Goal: Task Accomplishment & Management: Manage account settings

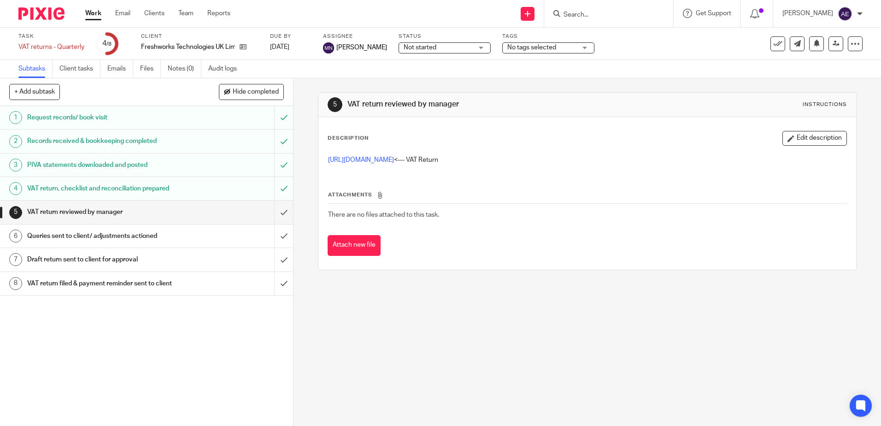
click at [596, 15] on input "Search" at bounding box center [604, 15] width 83 height 8
type input "Blower"
click at [644, 35] on link at bounding box center [649, 36] width 177 height 14
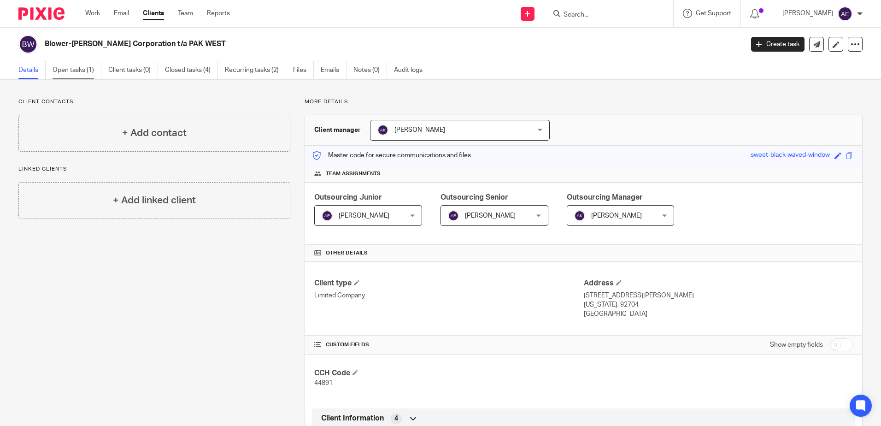
click at [76, 71] on link "Open tasks (1)" at bounding box center [77, 70] width 49 height 18
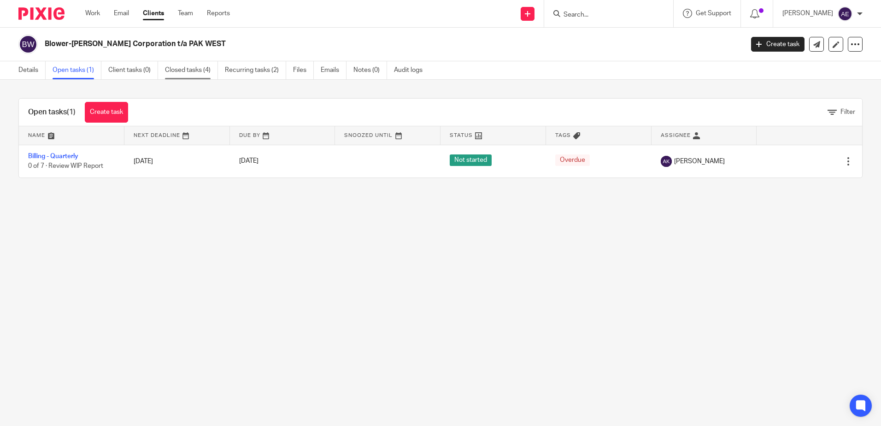
click at [195, 71] on link "Closed tasks (4)" at bounding box center [191, 70] width 53 height 18
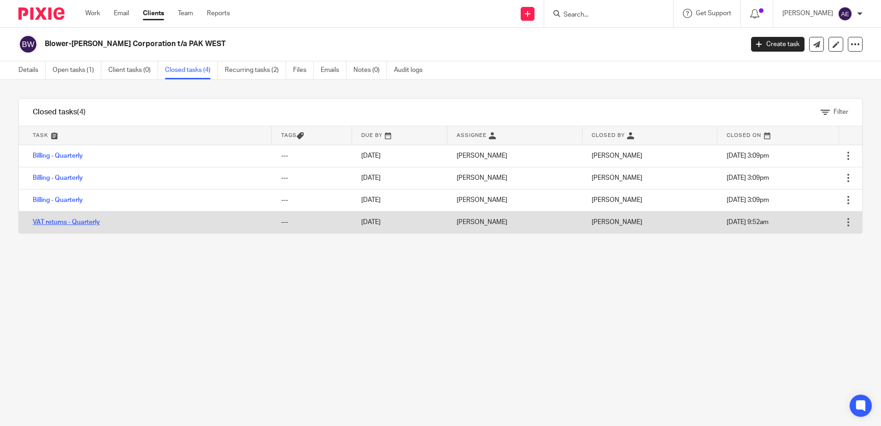
click at [88, 225] on link "VAT returns - Quarterly" at bounding box center [66, 222] width 67 height 6
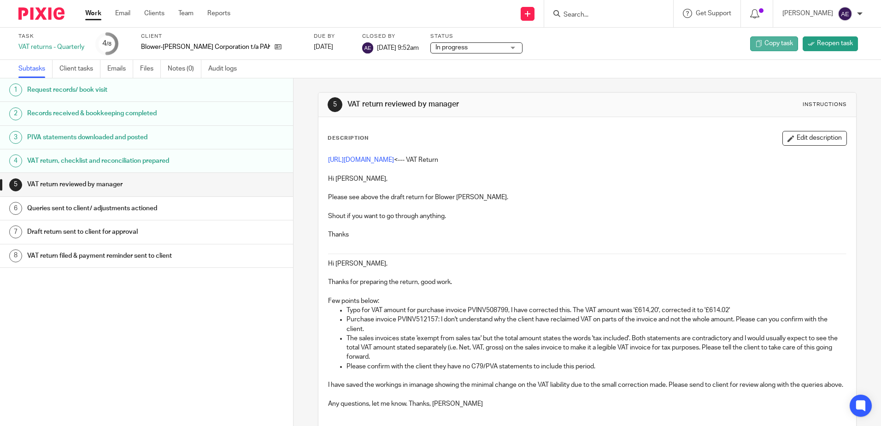
click at [765, 42] on span "Copy task" at bounding box center [779, 43] width 29 height 9
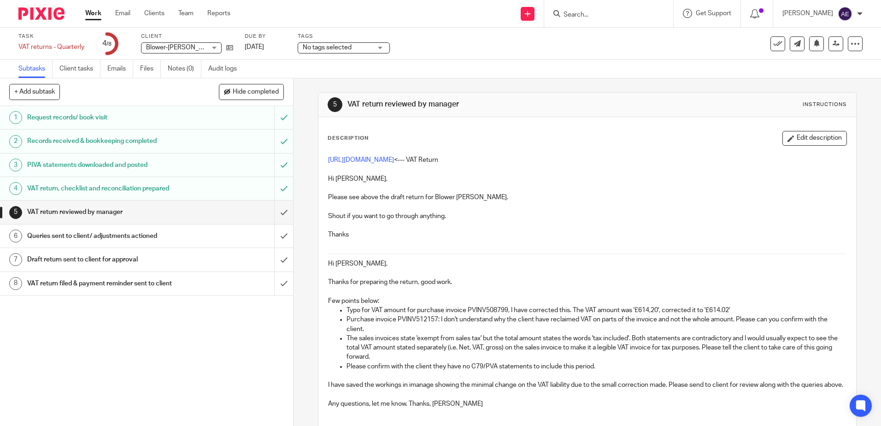
click at [233, 188] on div "VAT return, checklist and reconciliation prepared" at bounding box center [146, 189] width 238 height 14
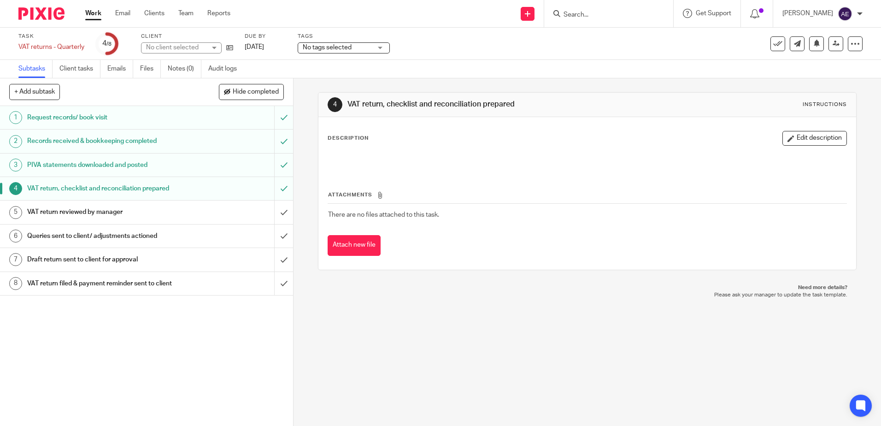
click at [183, 215] on div "VAT return reviewed by manager" at bounding box center [146, 212] width 238 height 14
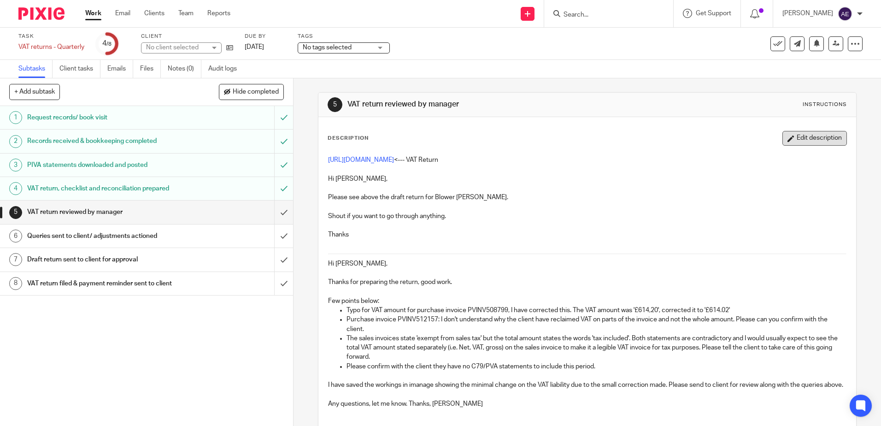
click at [798, 140] on button "Edit description" at bounding box center [815, 138] width 65 height 15
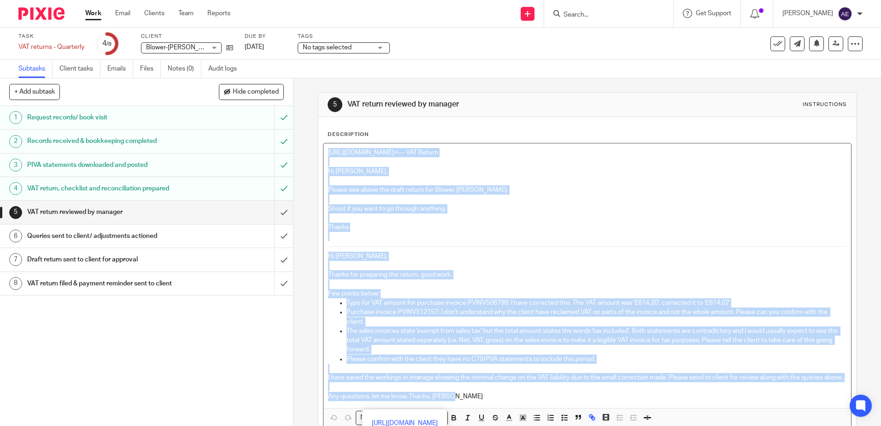
drag, startPoint x: 483, startPoint y: 343, endPoint x: 294, endPoint y: 144, distance: 274.6
click at [294, 144] on div "5 VAT return reviewed by manager Instructions Description https://cloudimanage.…" at bounding box center [588, 252] width 588 height 348
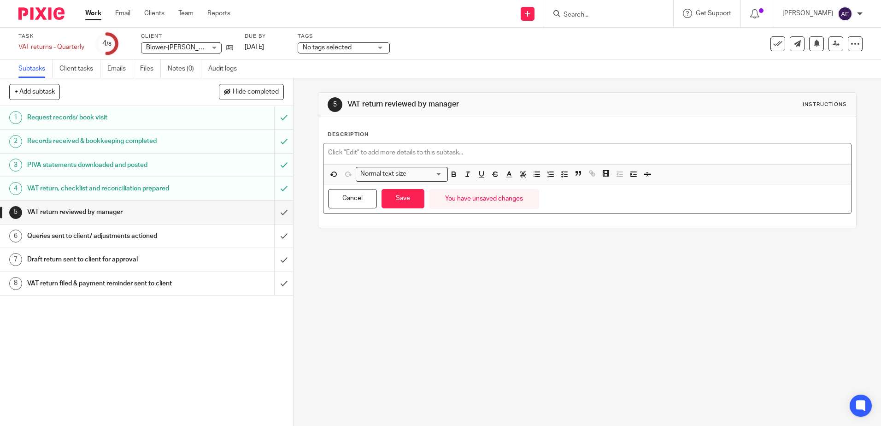
paste div
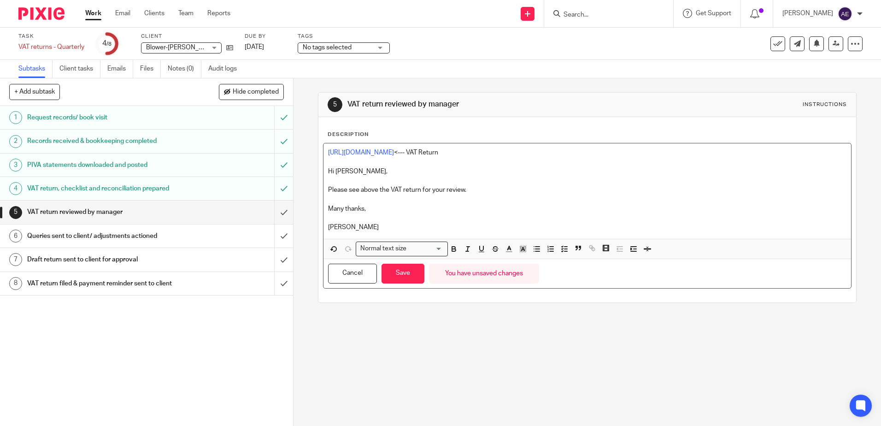
click at [343, 209] on p "Many thanks," at bounding box center [587, 208] width 518 height 9
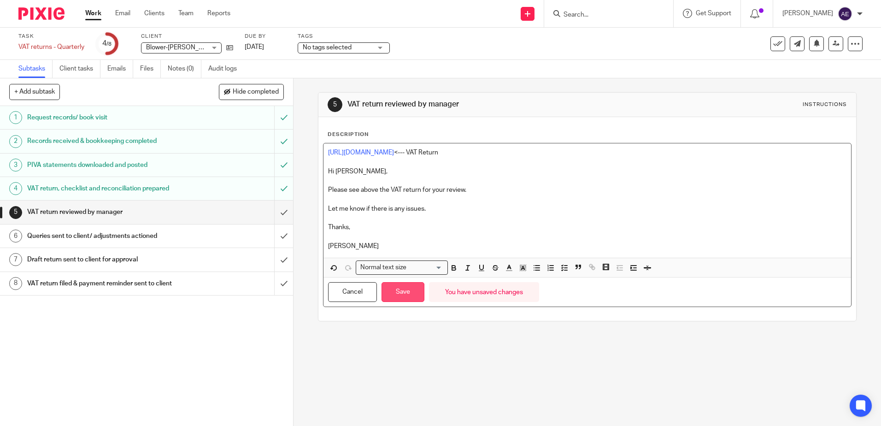
click at [397, 289] on button "Save" at bounding box center [403, 292] width 43 height 20
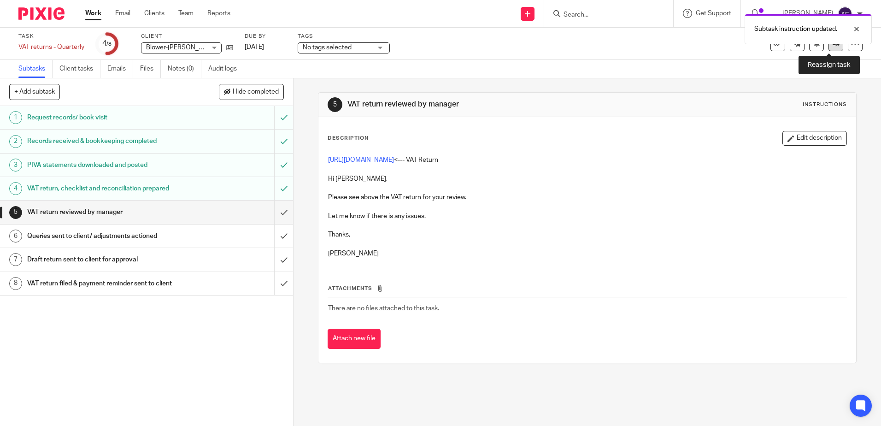
click at [832, 47] on link at bounding box center [836, 43] width 15 height 15
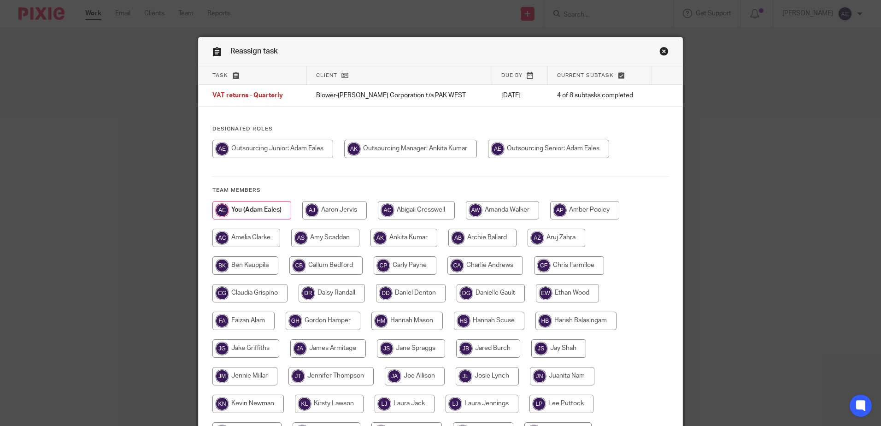
click at [397, 145] on input "radio" at bounding box center [410, 149] width 133 height 18
radio input "true"
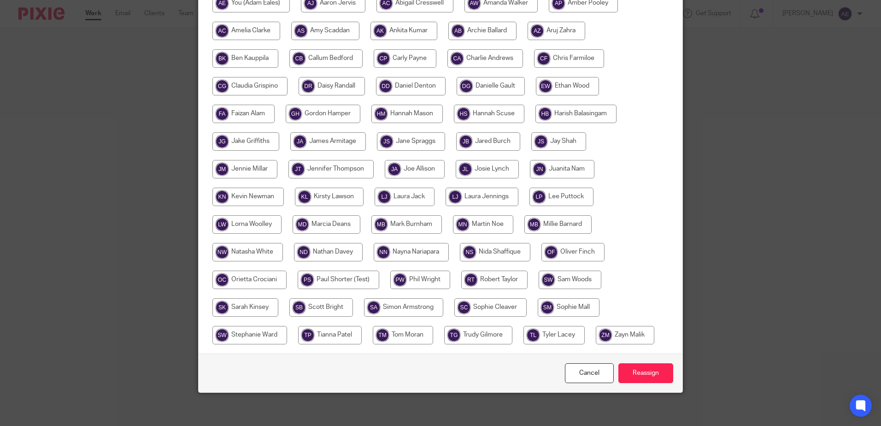
scroll to position [211, 0]
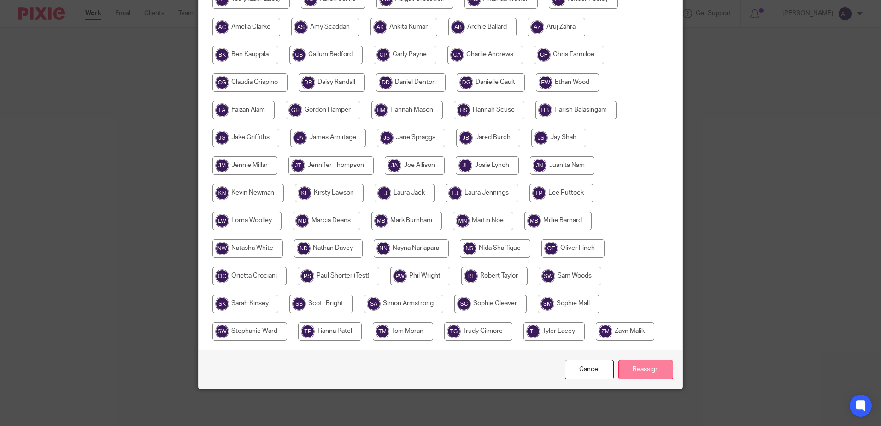
click at [626, 372] on input "Reassign" at bounding box center [646, 370] width 55 height 20
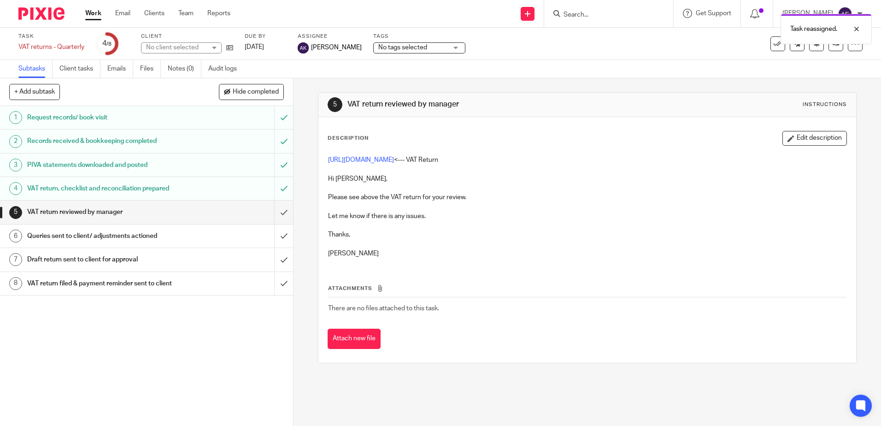
click at [229, 330] on div "1 Request records/ book visit 2 Records received & bookkeeping completed 3 PIVA…" at bounding box center [146, 266] width 293 height 320
click at [416, 5] on div "Send new email Create task Add client Request signature Get Support Contact Sup…" at bounding box center [562, 13] width 637 height 27
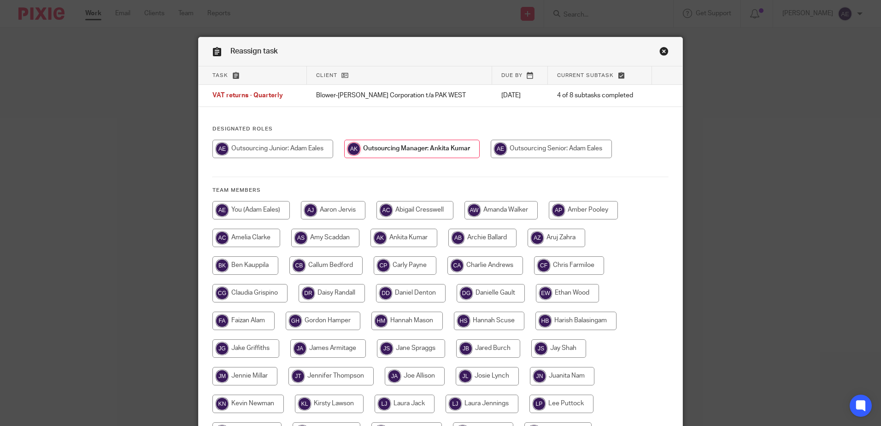
click at [664, 51] on link "Close this dialog window" at bounding box center [664, 53] width 9 height 12
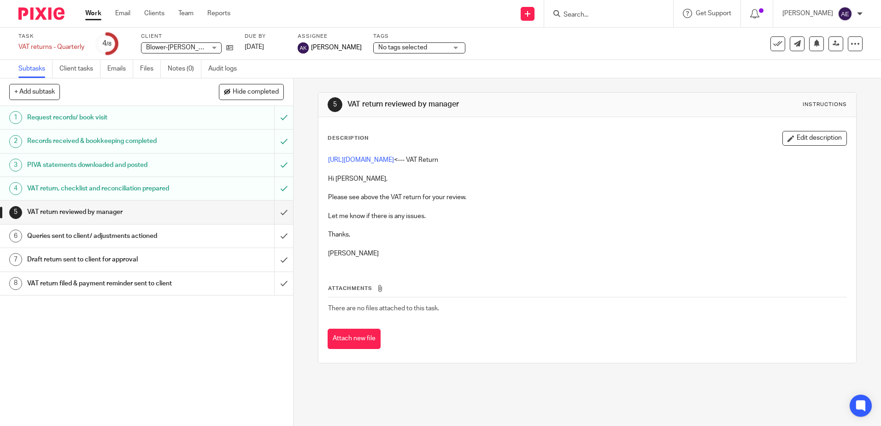
click at [206, 45] on span "Blower-[PERSON_NAME] Corporation t/a PAK WEST" at bounding box center [221, 47] width 150 height 6
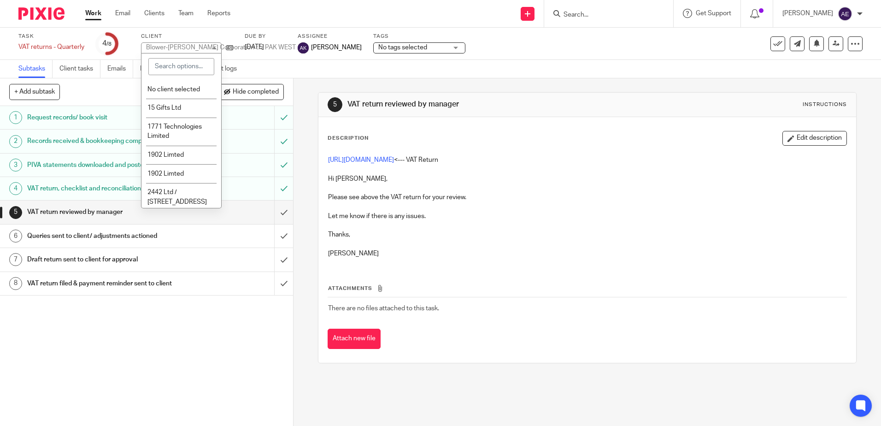
click at [98, 92] on div "+ Add subtask Hide completed Cancel + Add" at bounding box center [146, 92] width 293 height 28
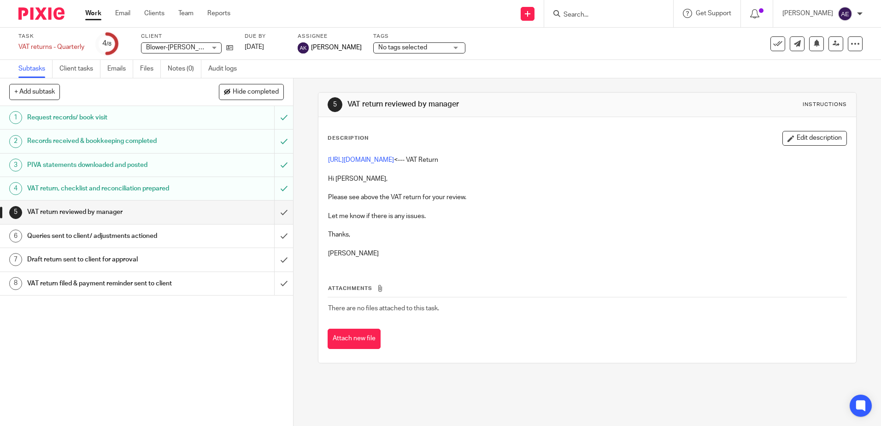
click at [88, 13] on link "Work" at bounding box center [93, 13] width 16 height 9
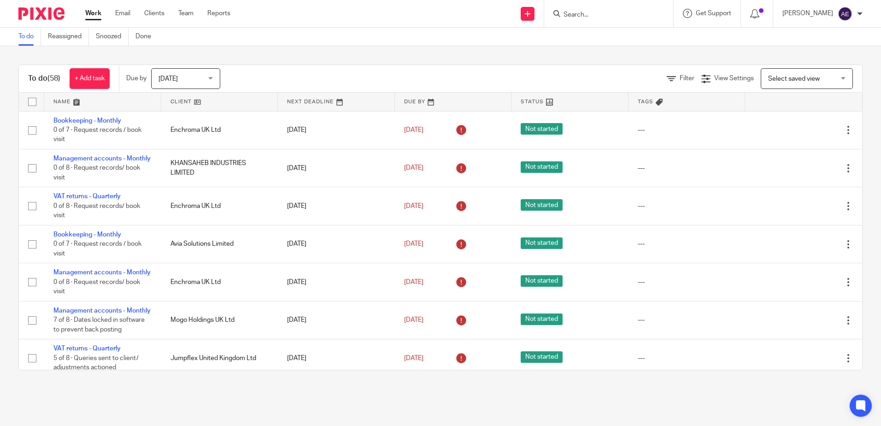
click at [597, 8] on form at bounding box center [612, 14] width 98 height 12
click at [585, 14] on input "Search" at bounding box center [604, 15] width 83 height 8
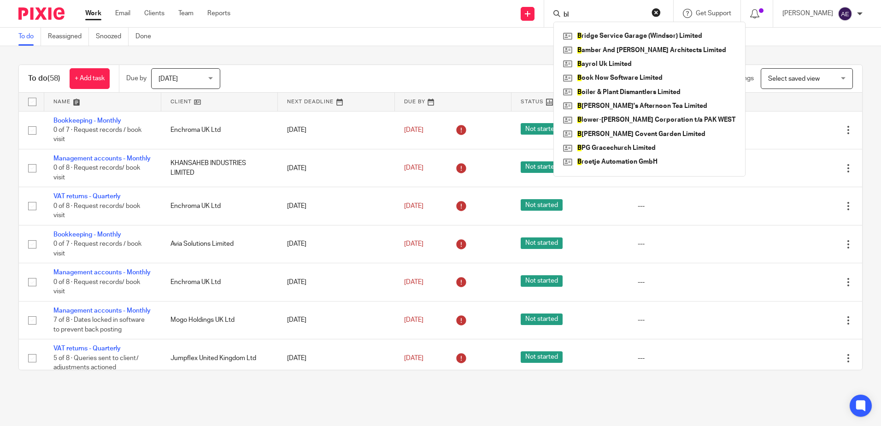
type input "bll"
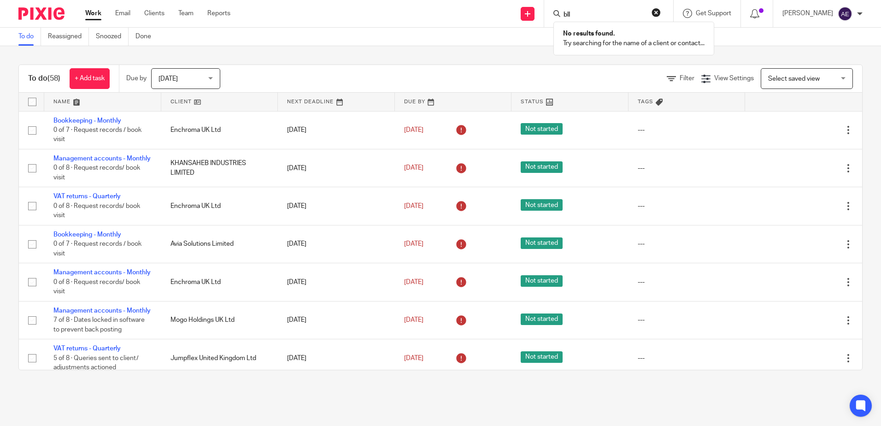
drag, startPoint x: 613, startPoint y: 14, endPoint x: 482, endPoint y: 19, distance: 130.6
click at [485, 19] on div "Send new email Create task Add client Request signature bll No results found. T…" at bounding box center [562, 13] width 637 height 27
type input "blo"
click at [618, 34] on link at bounding box center [649, 36] width 177 height 14
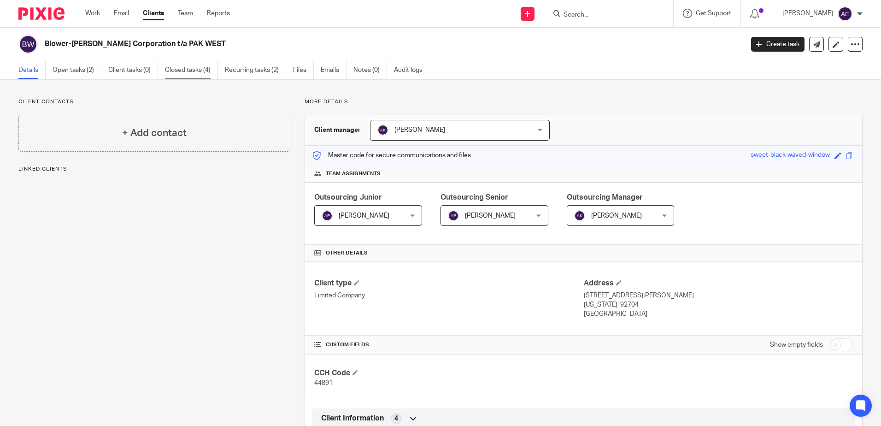
click at [173, 71] on link "Closed tasks (4)" at bounding box center [191, 70] width 53 height 18
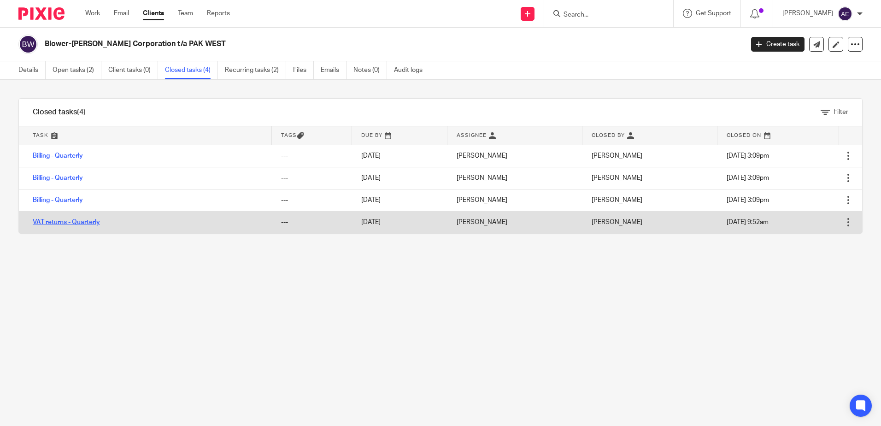
click at [66, 223] on link "VAT returns - Quarterly" at bounding box center [66, 222] width 67 height 6
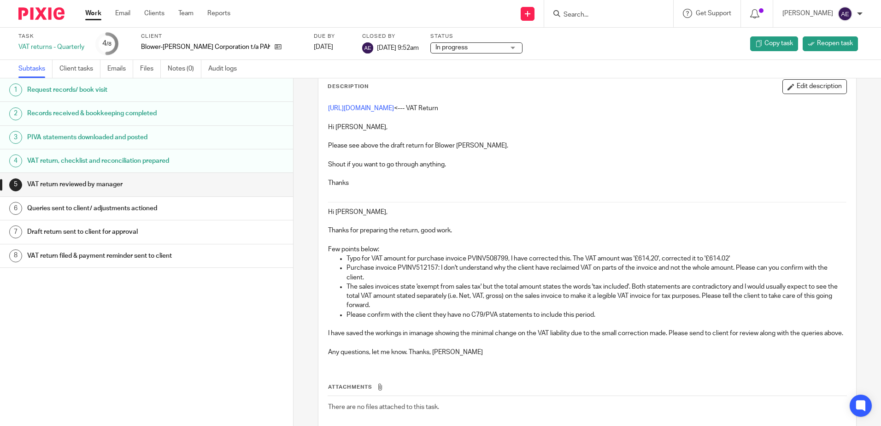
scroll to position [92, 0]
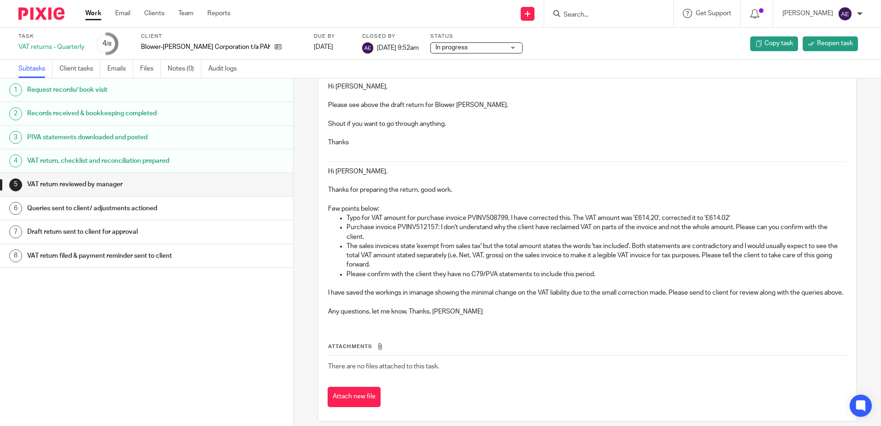
click at [433, 297] on p "I have saved the workings in imanage showing the minimal change on the VAT liab…" at bounding box center [587, 292] width 518 height 9
click at [213, 320] on div "1 Request records/ book visit 2 Records received & bookkeeping completed 3 PIVA…" at bounding box center [146, 238] width 293 height 320
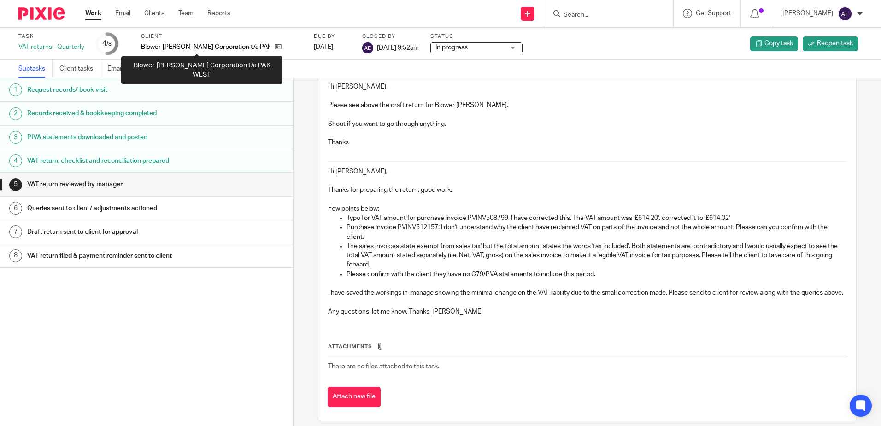
click at [185, 50] on p "Blower-[PERSON_NAME] Corporation t/a PAK WEST" at bounding box center [205, 46] width 129 height 9
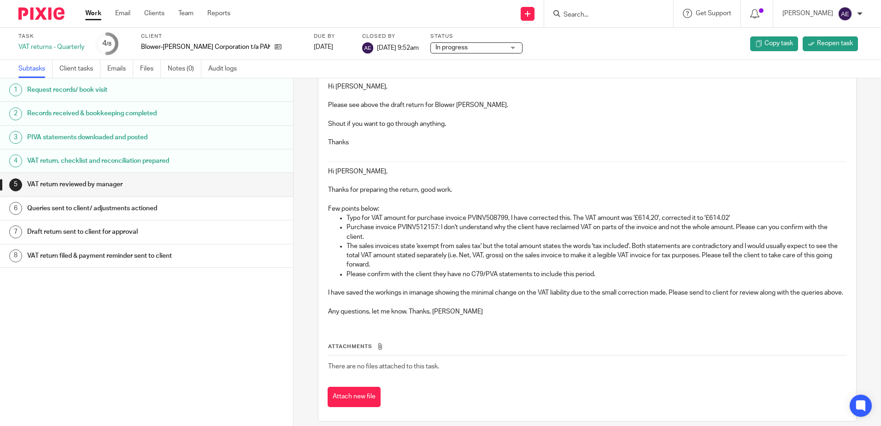
click at [59, 45] on div "VAT returns - Quarterly" at bounding box center [51, 46] width 66 height 9
click at [275, 47] on icon at bounding box center [278, 46] width 7 height 7
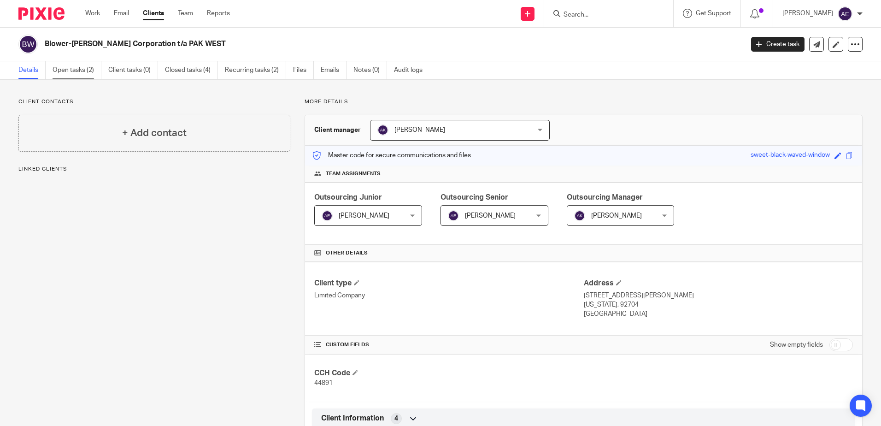
click at [64, 71] on link "Open tasks (2)" at bounding box center [77, 70] width 49 height 18
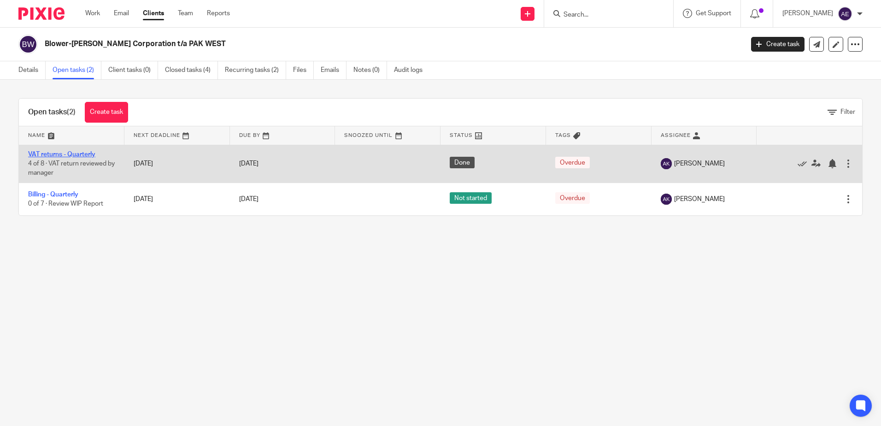
click at [77, 152] on link "VAT returns - Quarterly" at bounding box center [61, 154] width 67 height 6
